Goal: Task Accomplishment & Management: Use online tool/utility

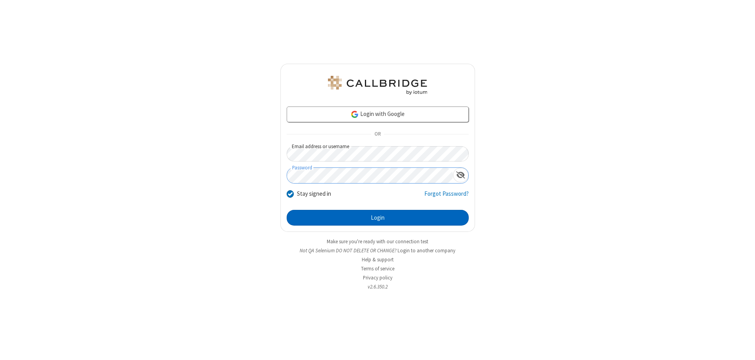
click at [378, 218] on button "Login" at bounding box center [378, 218] width 182 height 16
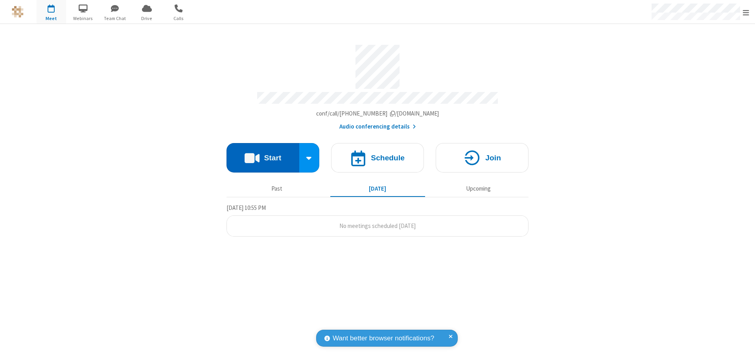
click at [263, 154] on button "Start" at bounding box center [263, 158] width 73 height 30
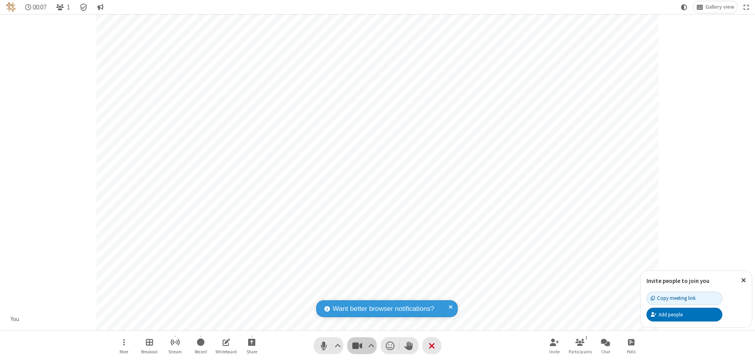
click at [357, 346] on span "Stop video (⌘+Shift+V)" at bounding box center [357, 345] width 12 height 11
click at [357, 346] on span "Start video (⌘+Shift+V)" at bounding box center [357, 345] width 12 height 11
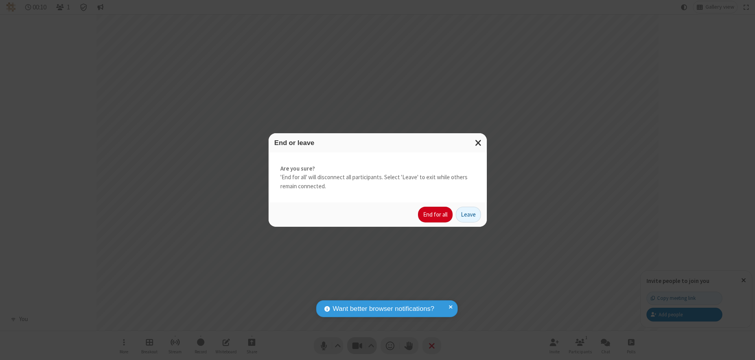
click at [436, 215] on button "End for all" at bounding box center [435, 215] width 35 height 16
